Goal: Communication & Community: Share content

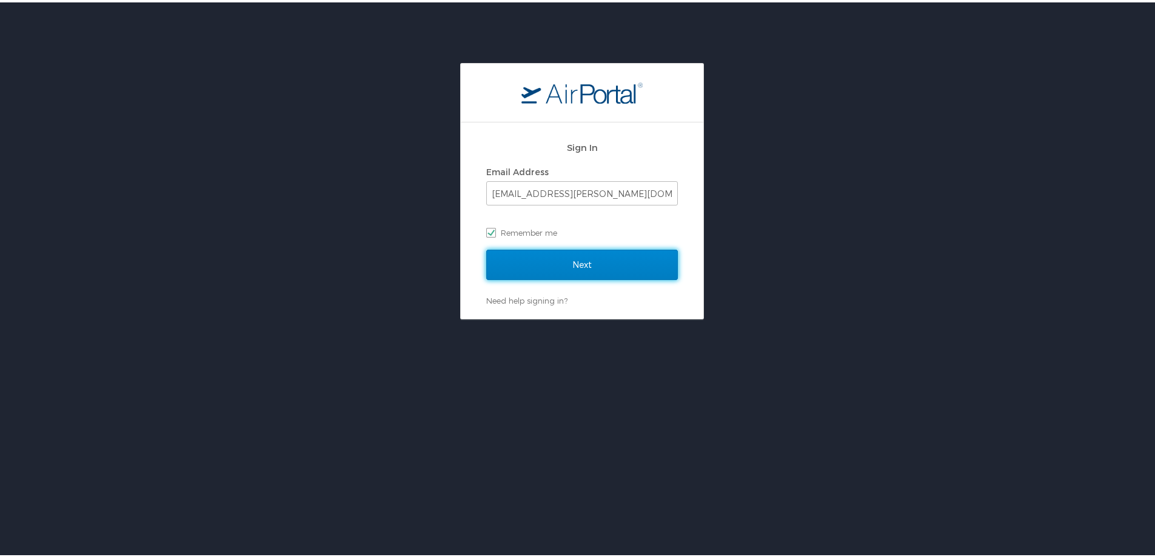
click at [566, 261] on input "Next" at bounding box center [582, 262] width 192 height 30
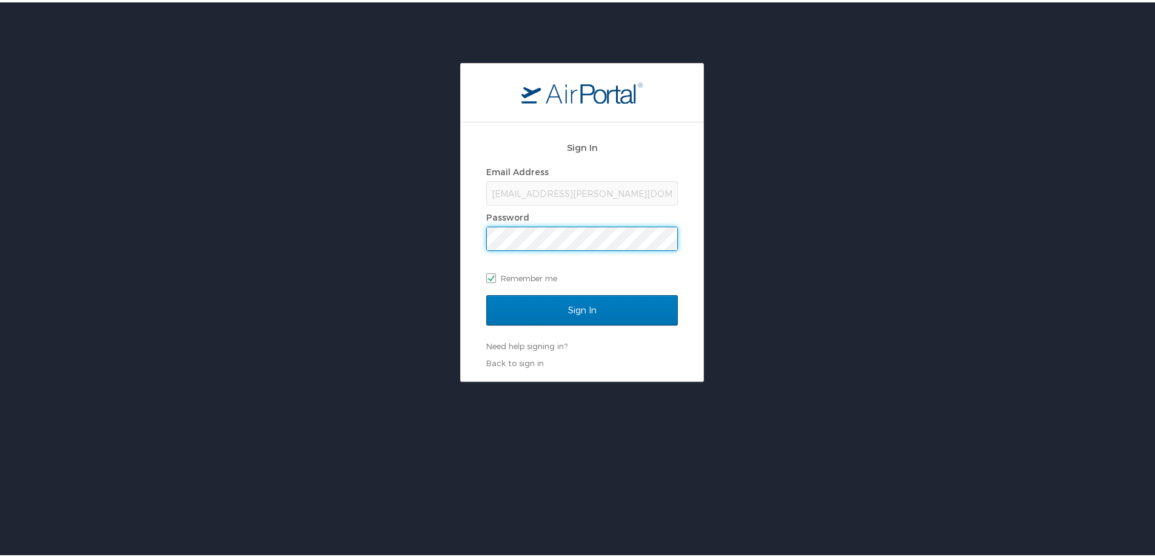
click at [486, 293] on input "Sign In" at bounding box center [582, 308] width 192 height 30
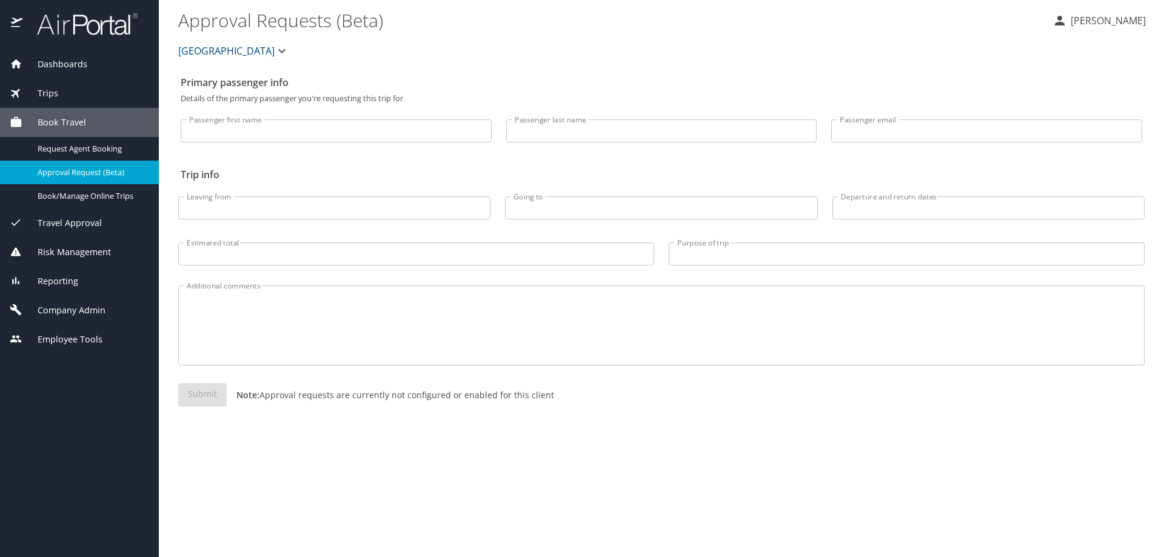
click at [275, 50] on icon "button" at bounding box center [282, 51] width 15 height 15
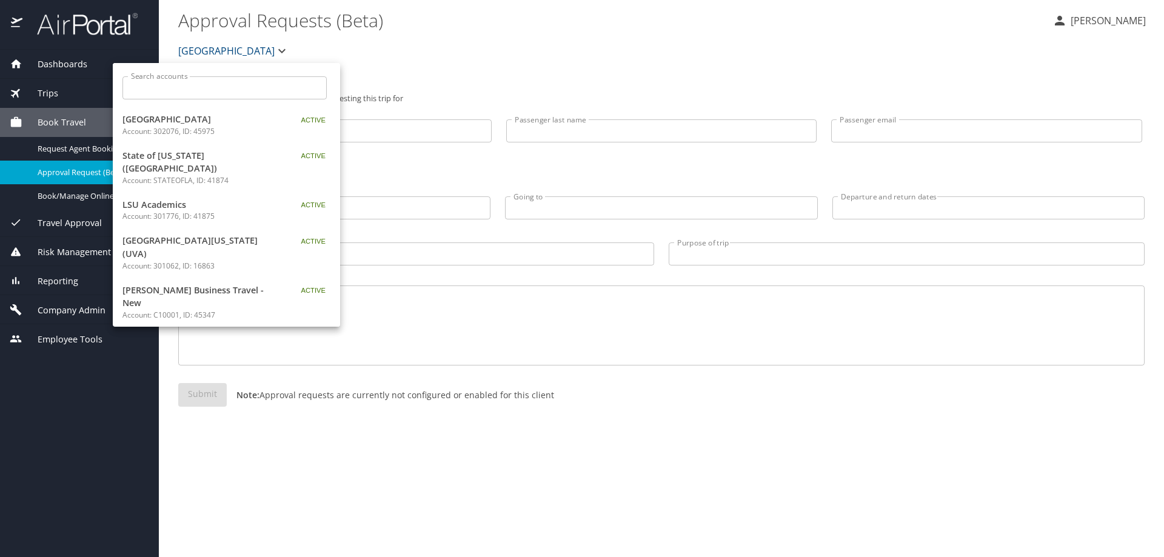
click at [47, 67] on div at bounding box center [582, 278] width 1164 height 557
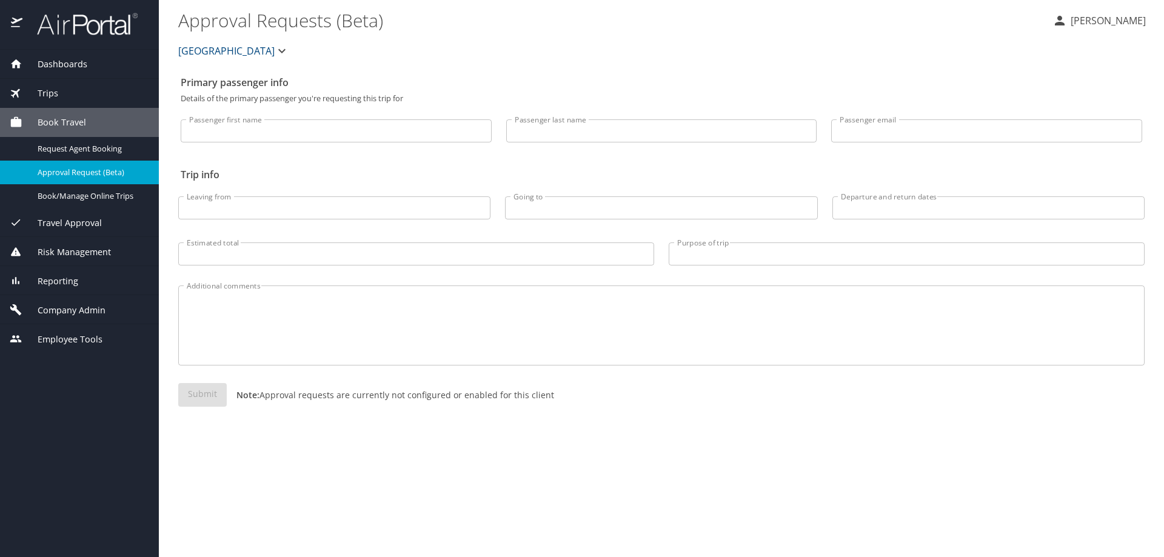
click at [54, 61] on span "Dashboards" at bounding box center [54, 64] width 65 height 13
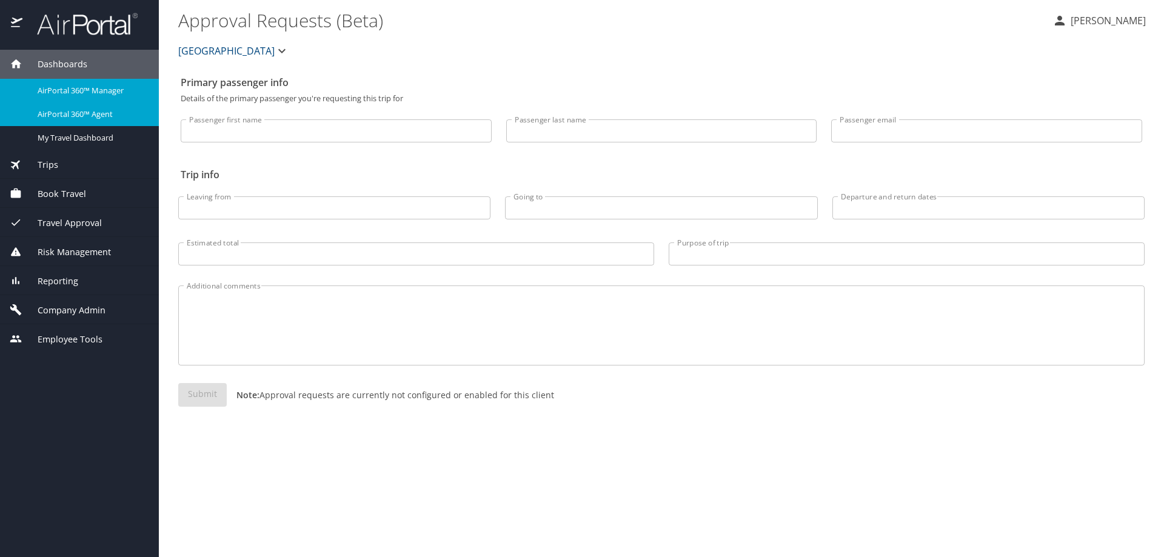
click at [70, 111] on span "AirPortal 360™ Agent" at bounding box center [91, 115] width 107 height 12
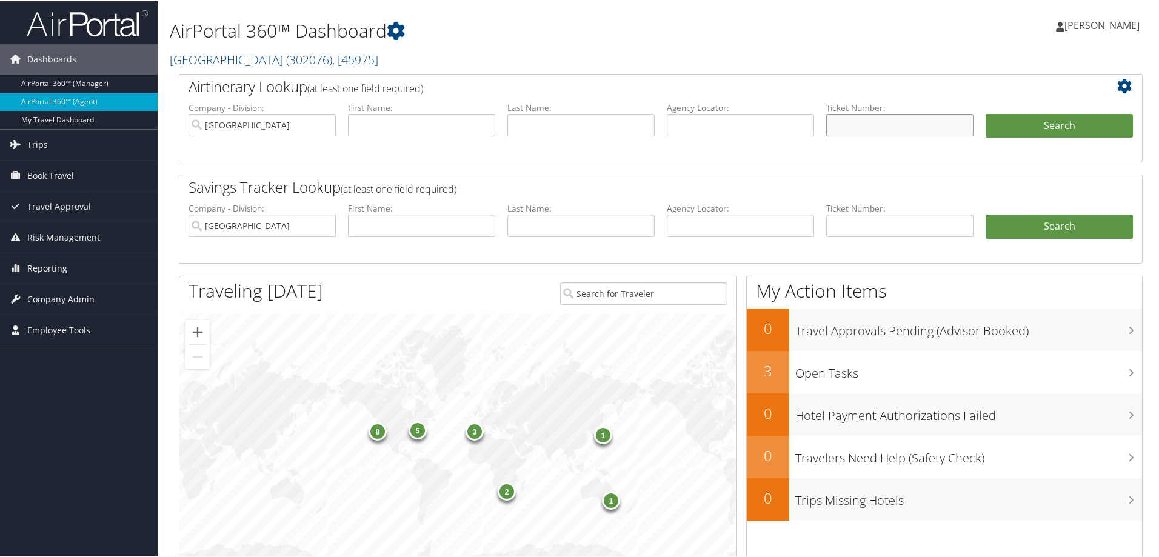
click at [890, 121] on input "text" at bounding box center [899, 124] width 147 height 22
type input "8900897541236"
click at [986, 113] on button "Search" at bounding box center [1059, 125] width 147 height 24
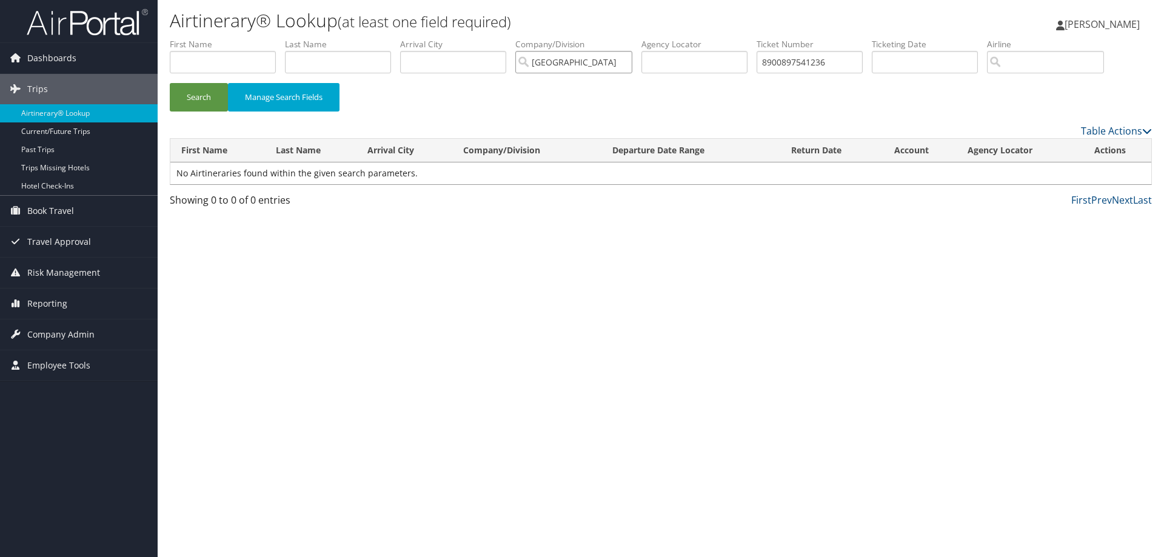
click at [630, 60] on input "[GEOGRAPHIC_DATA]" at bounding box center [573, 62] width 117 height 22
click at [205, 92] on button "Search" at bounding box center [199, 97] width 58 height 28
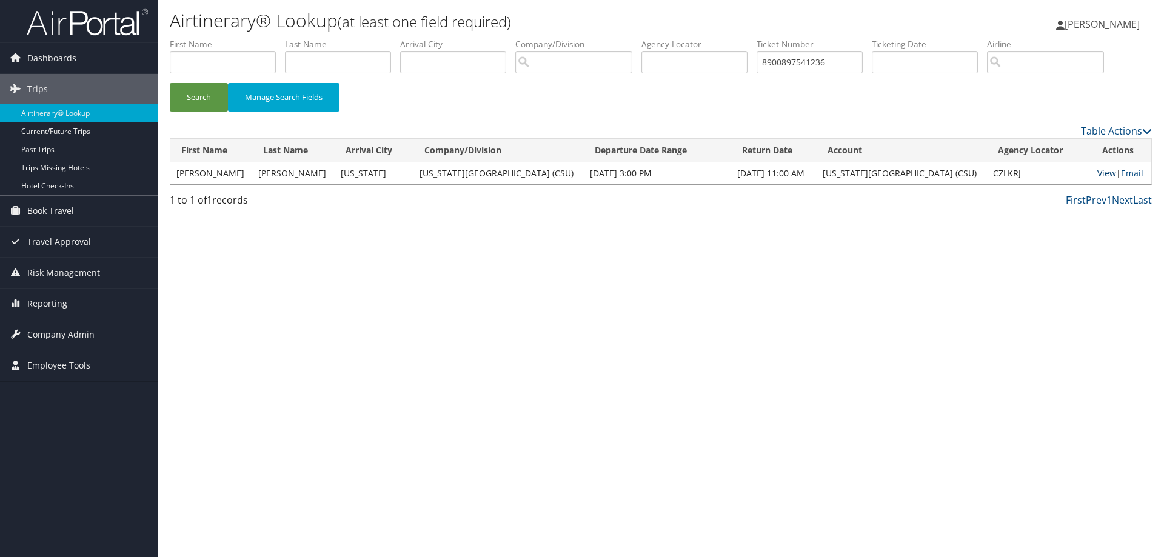
click at [1101, 170] on link "View" at bounding box center [1106, 173] width 19 height 12
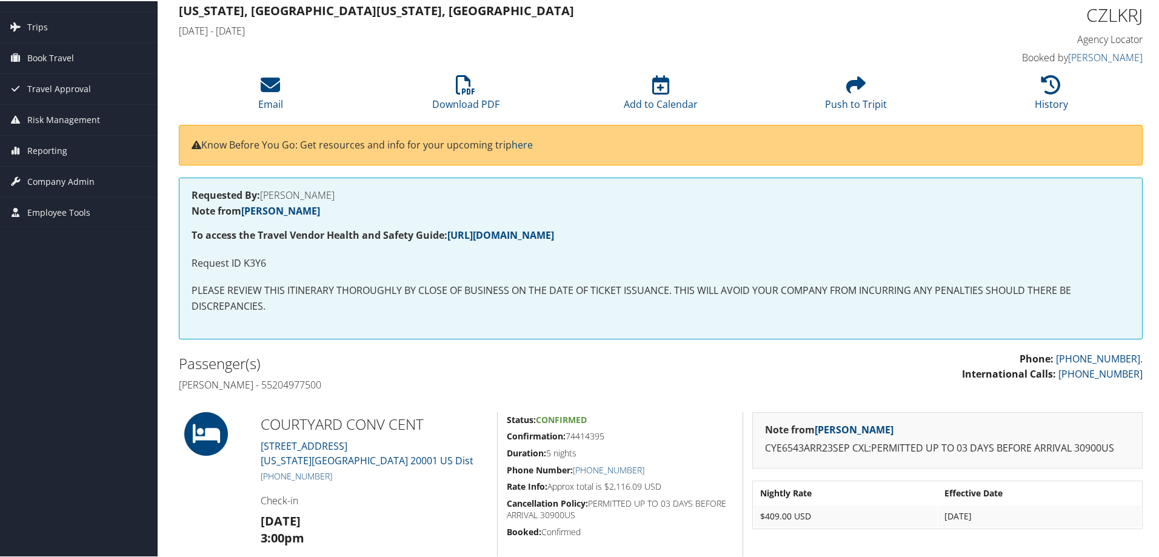
scroll to position [61, 0]
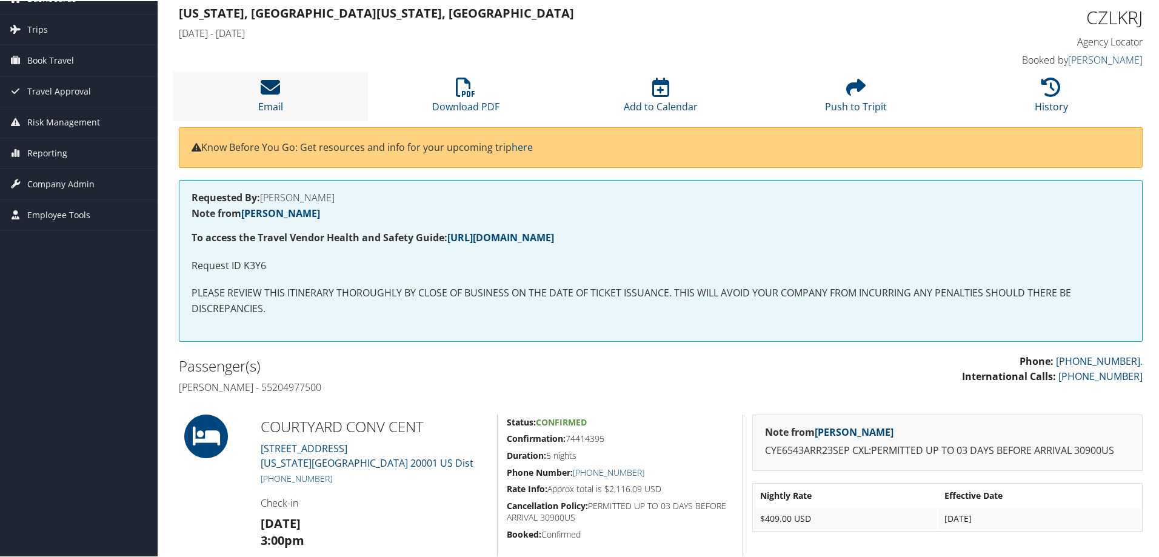
click at [275, 88] on icon at bounding box center [270, 85] width 19 height 19
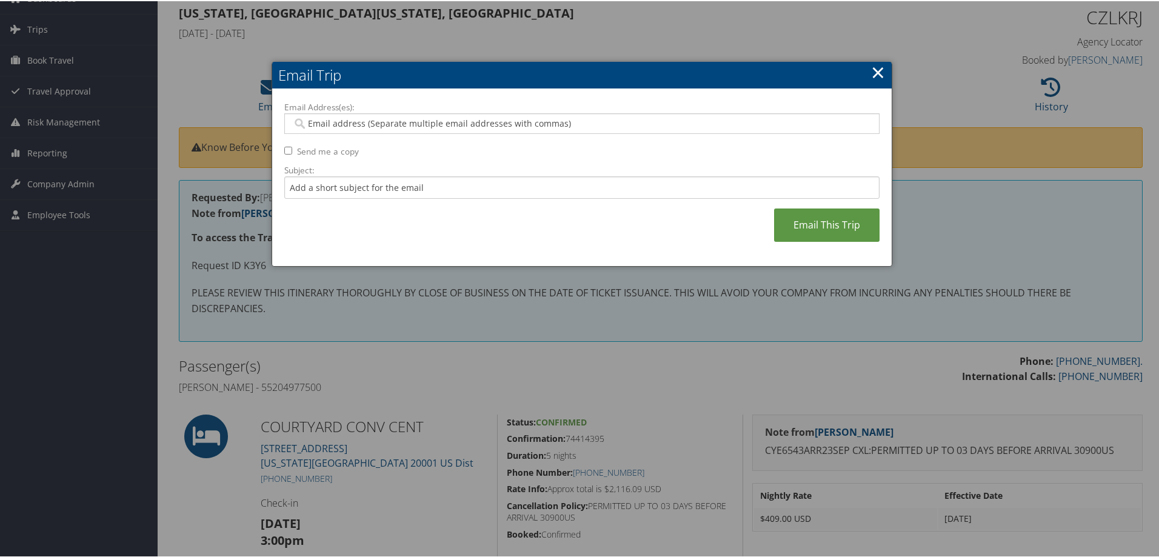
click at [322, 119] on input "Email Address(es):" at bounding box center [581, 122] width 579 height 12
type input "vruano3"
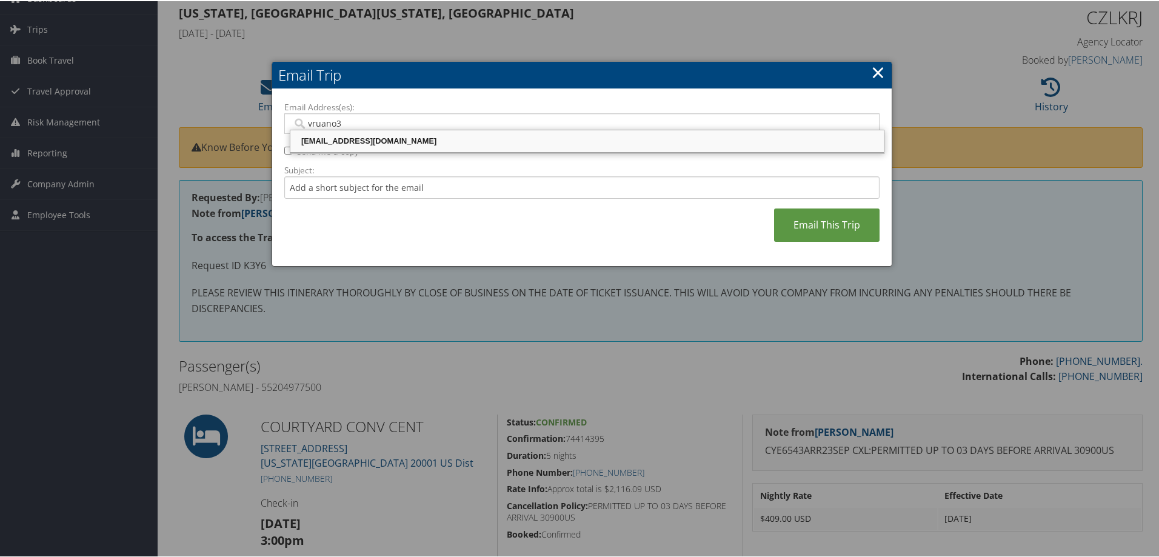
click at [375, 140] on div "[EMAIL_ADDRESS][DOMAIN_NAME]" at bounding box center [587, 140] width 590 height 12
type input "[EMAIL_ADDRESS][DOMAIN_NAME]"
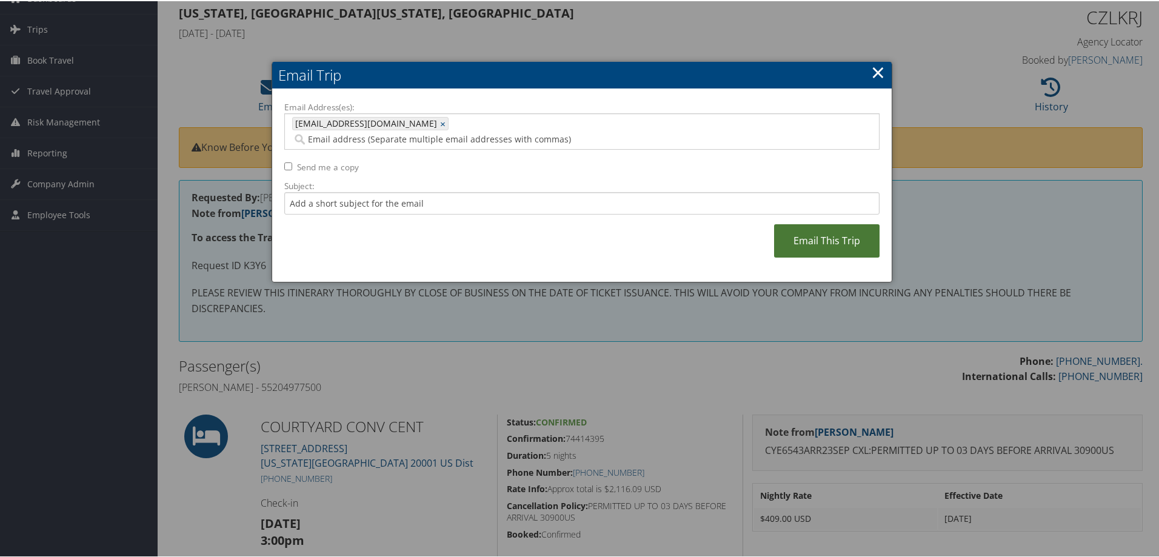
click at [829, 223] on link "Email This Trip" at bounding box center [826, 239] width 105 height 33
